Goal: Task Accomplishment & Management: Manage account settings

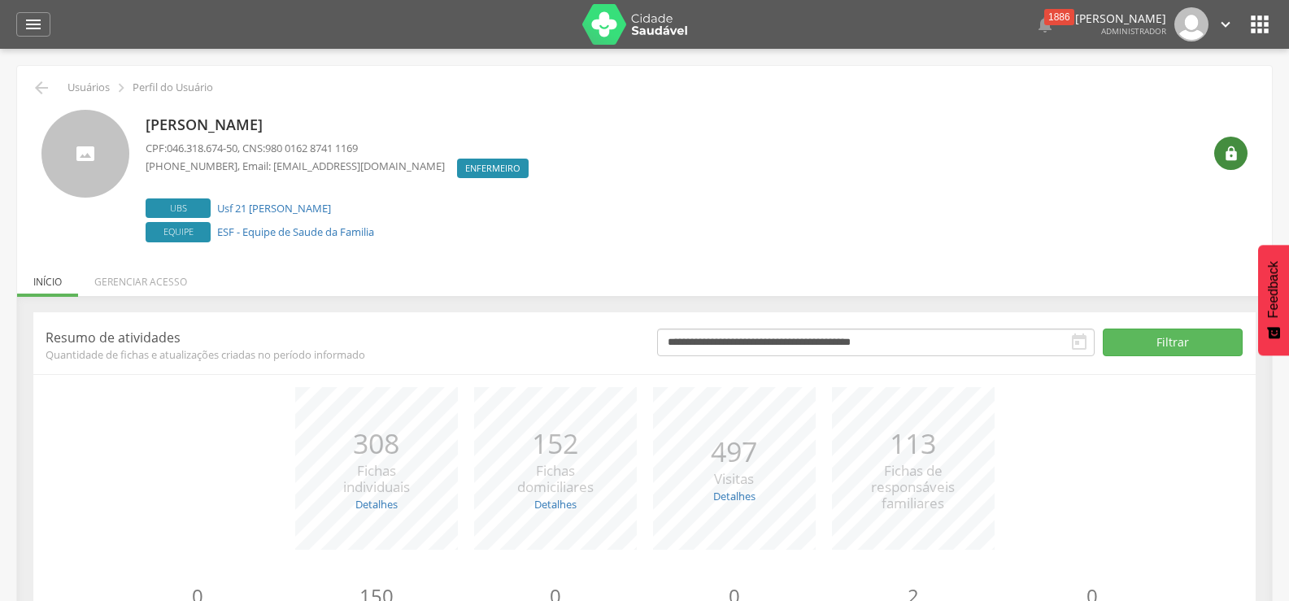
click at [1230, 161] on icon "" at bounding box center [1231, 154] width 16 height 16
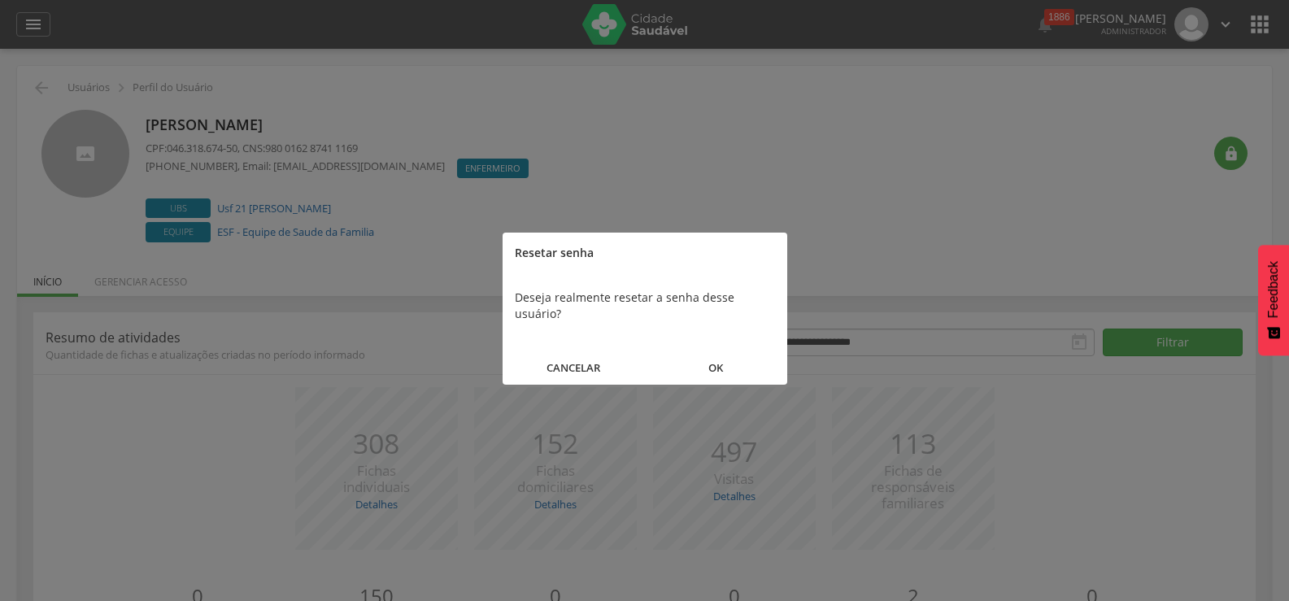
click at [716, 358] on button "OK" at bounding box center [716, 367] width 142 height 35
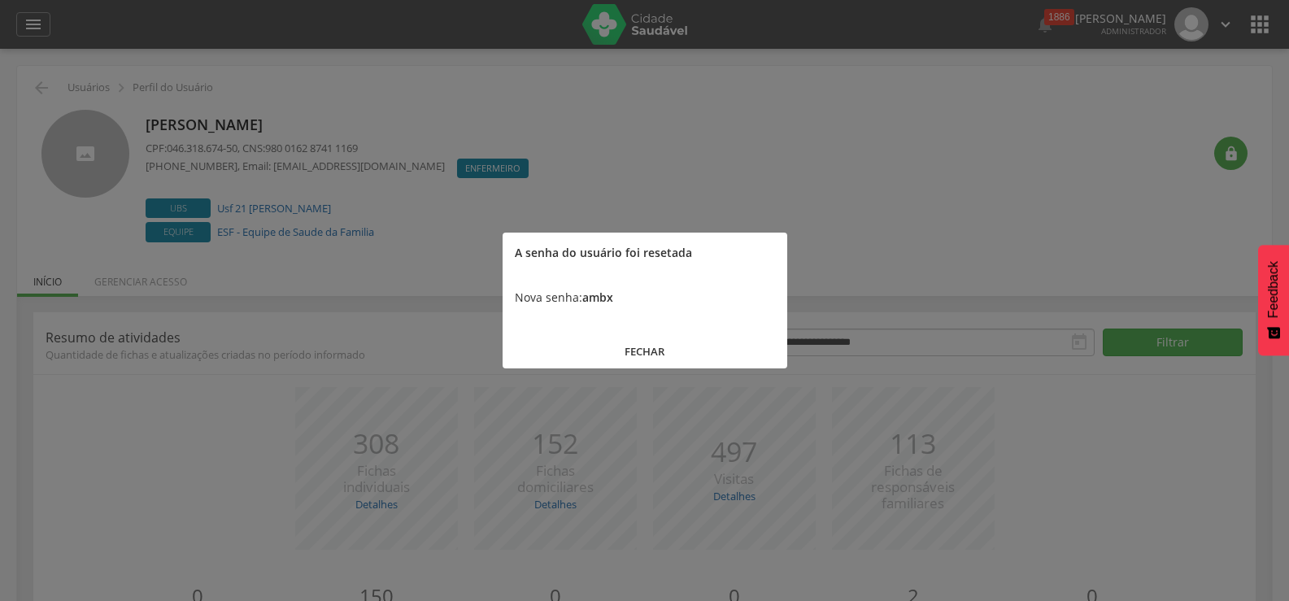
click at [636, 350] on button "FECHAR" at bounding box center [644, 351] width 285 height 35
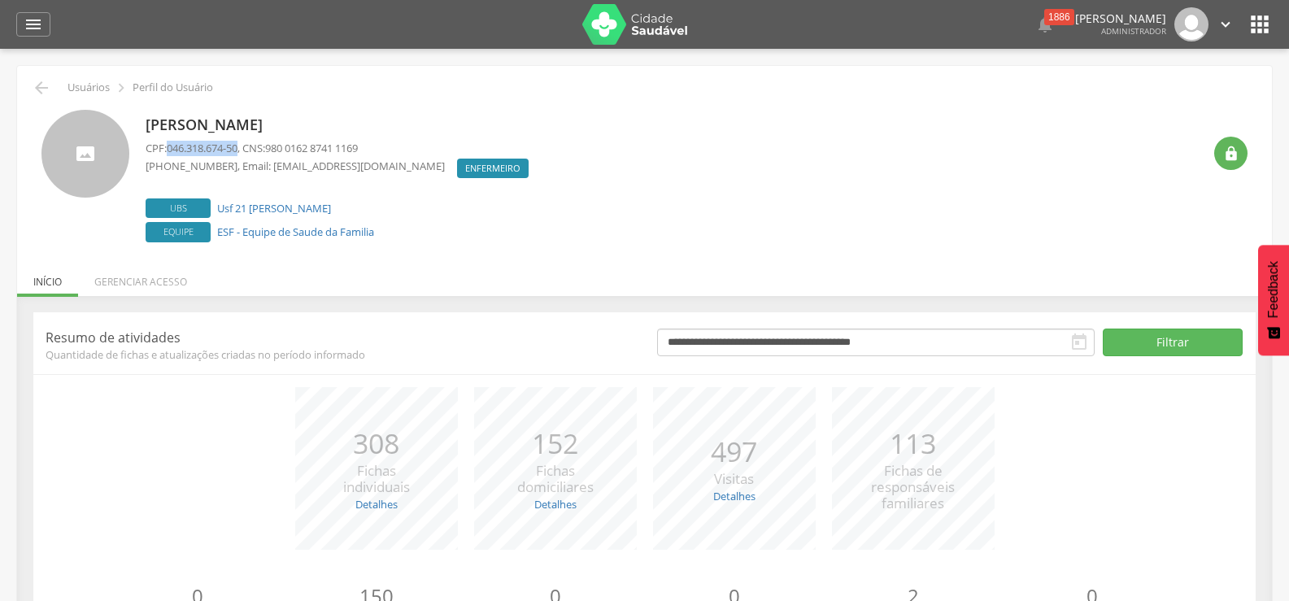
drag, startPoint x: 168, startPoint y: 150, endPoint x: 244, endPoint y: 153, distance: 75.6
click at [244, 153] on p "CPF: 046.318.674-50 , CNS: 980 0162 8741 1169" at bounding box center [341, 148] width 391 height 15
copy span "046.318.674-50"
click at [1259, 28] on icon "" at bounding box center [1259, 24] width 26 height 26
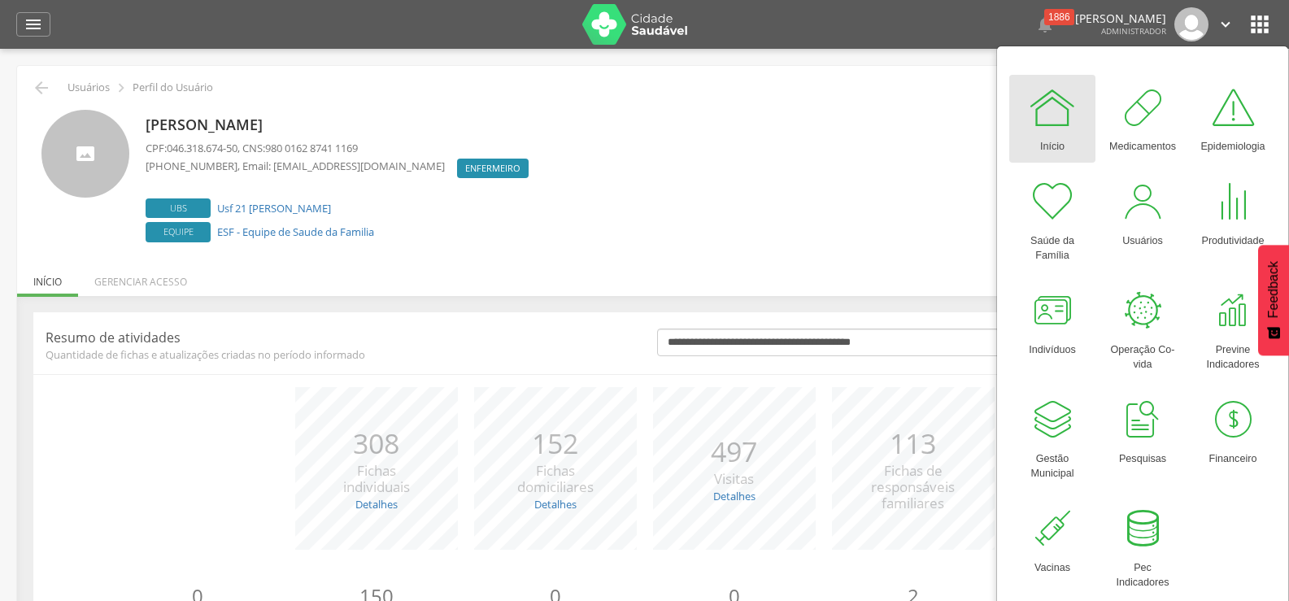
click at [1199, 33] on img at bounding box center [1191, 24] width 34 height 34
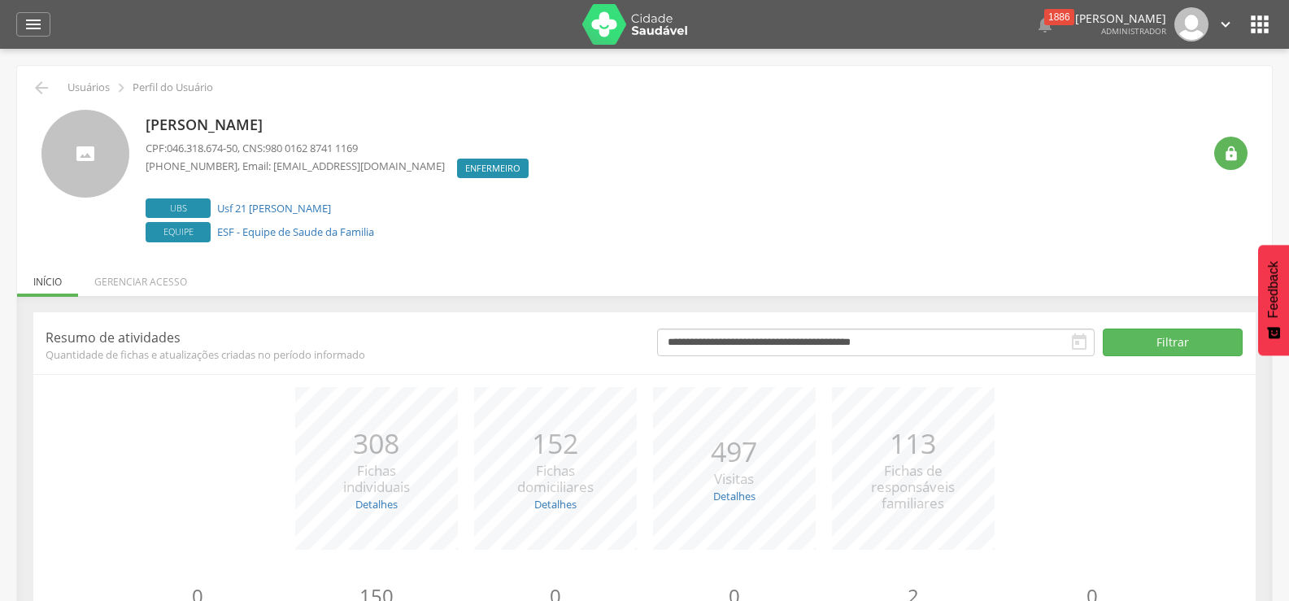
click at [1223, 20] on icon "" at bounding box center [1225, 24] width 18 height 18
click at [1119, 86] on link "Sair" at bounding box center [1169, 94] width 128 height 20
